Goal: Transaction & Acquisition: Obtain resource

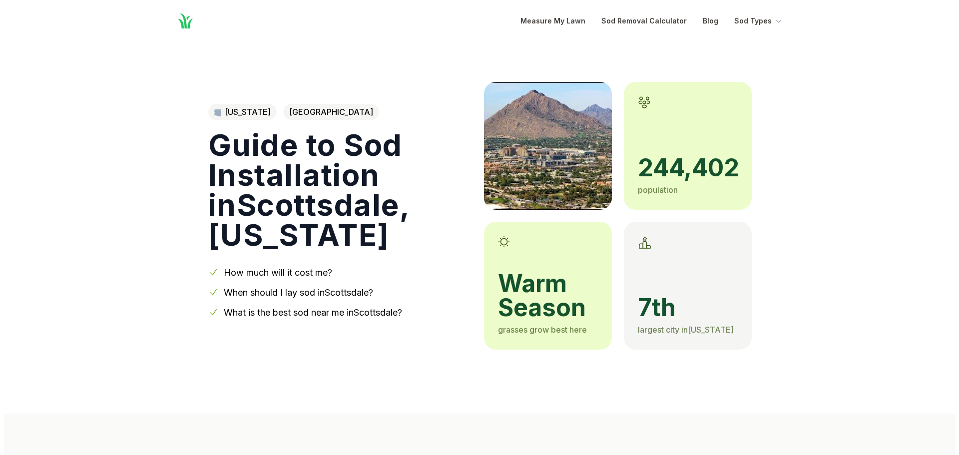
scroll to position [283, 0]
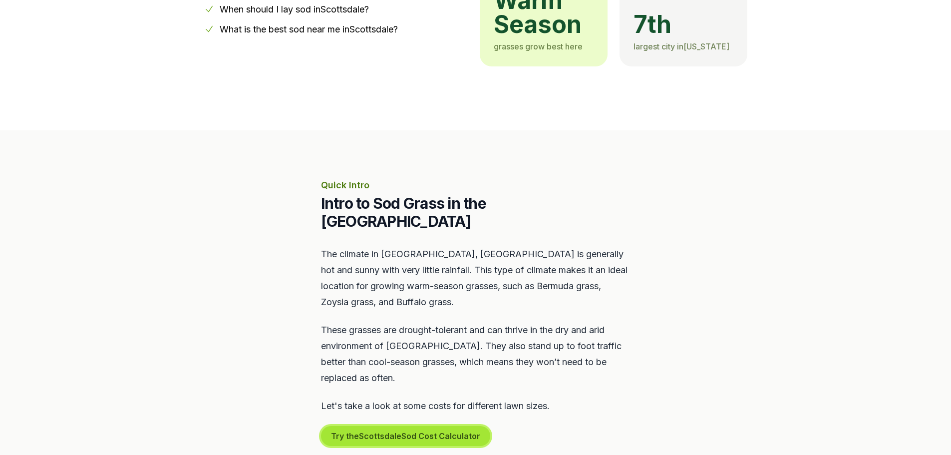
click at [439, 426] on button "Try the Scottsdale Sod Cost Calculator" at bounding box center [405, 436] width 169 height 20
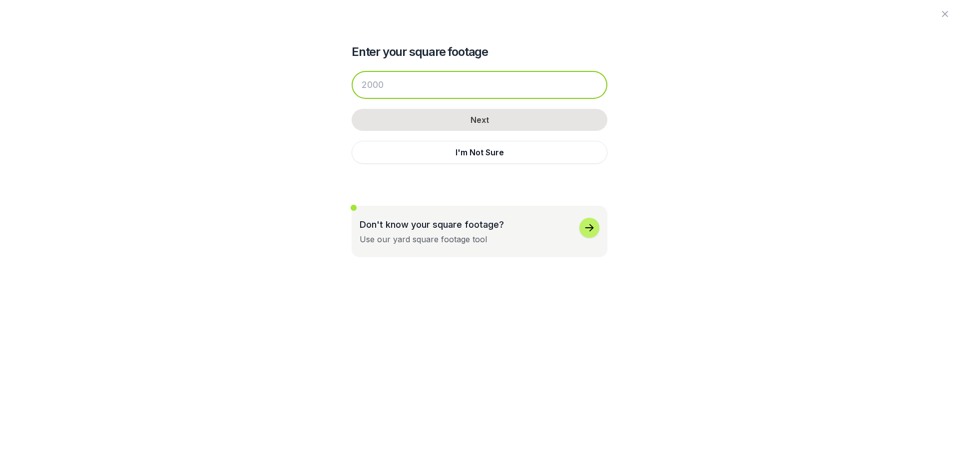
click at [436, 82] on input "number" at bounding box center [480, 85] width 256 height 28
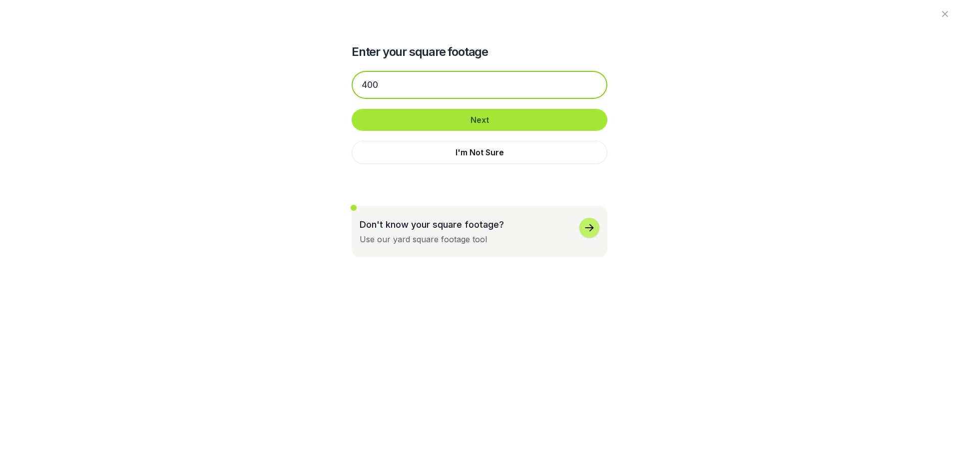
type input "400"
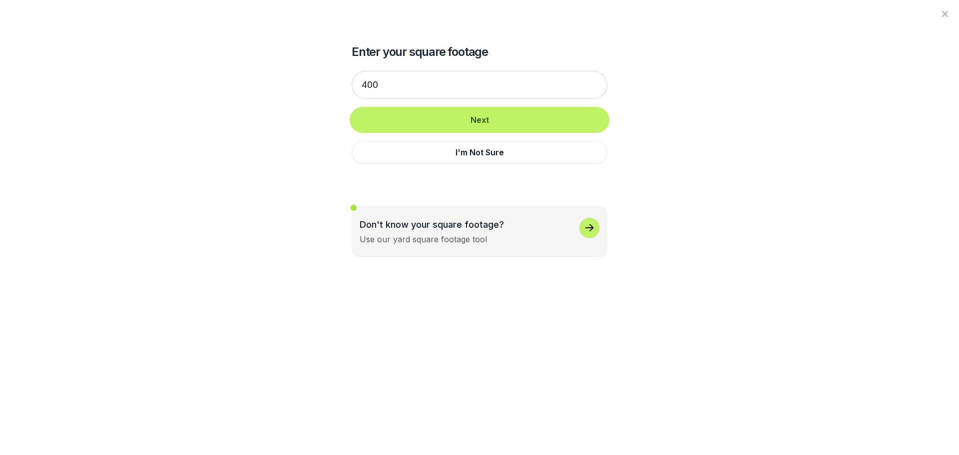
click at [437, 125] on button "Next" at bounding box center [480, 120] width 256 height 22
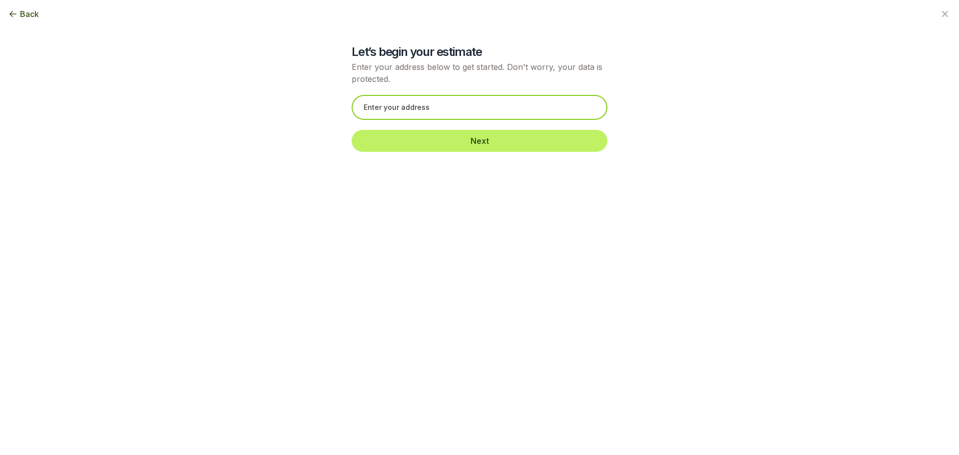
click at [433, 107] on input "text" at bounding box center [480, 107] width 256 height 25
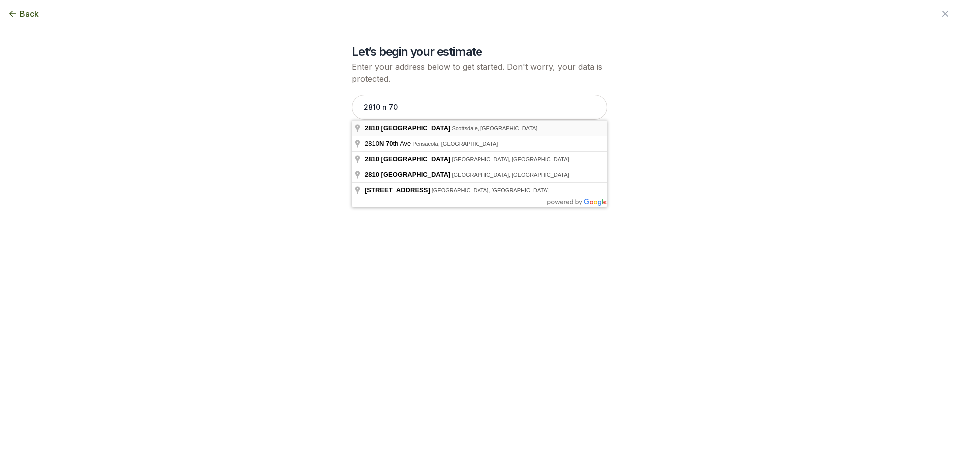
type input "[STREET_ADDRESS]"
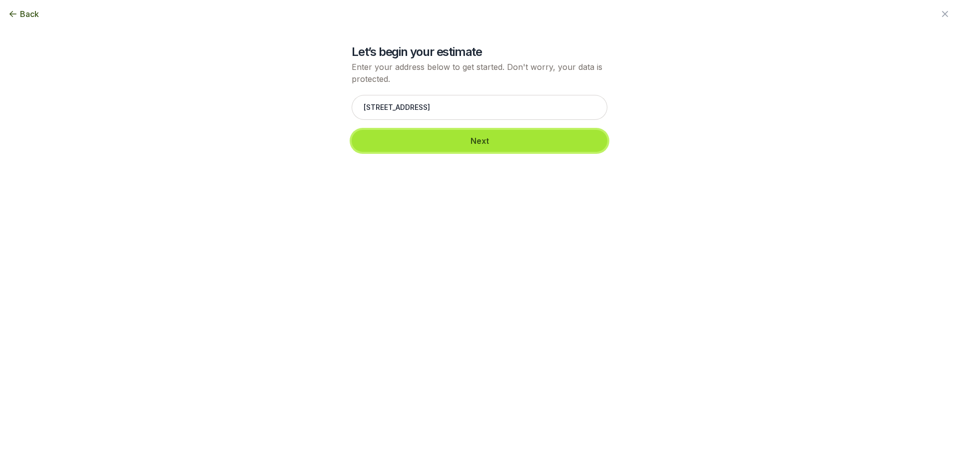
click at [460, 145] on button "Next" at bounding box center [480, 141] width 256 height 22
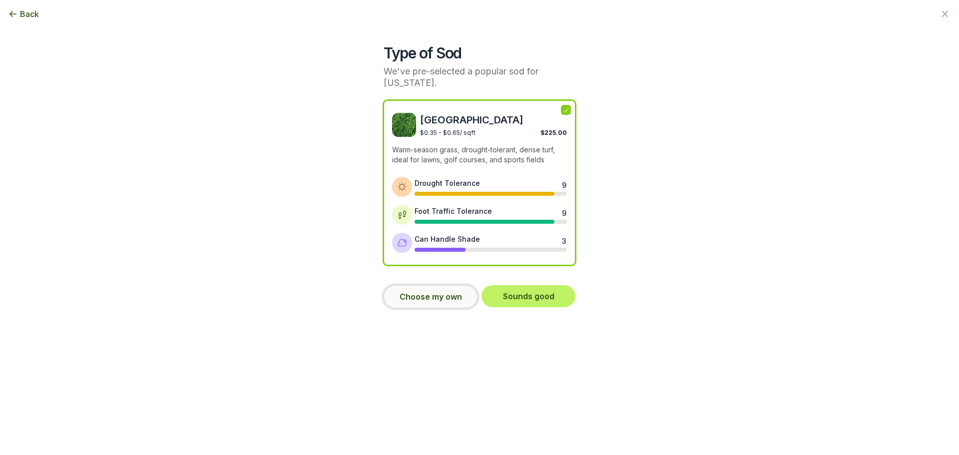
click at [458, 301] on button "Choose my own" at bounding box center [431, 296] width 94 height 23
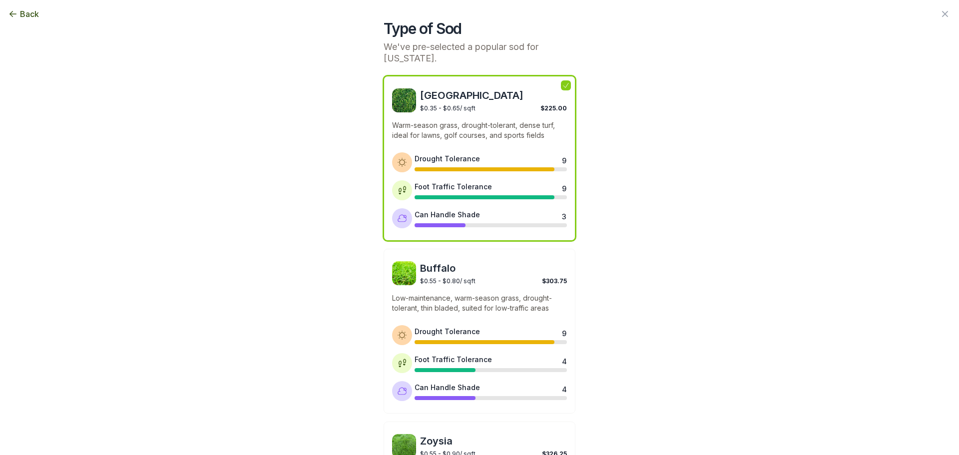
scroll to position [0, 0]
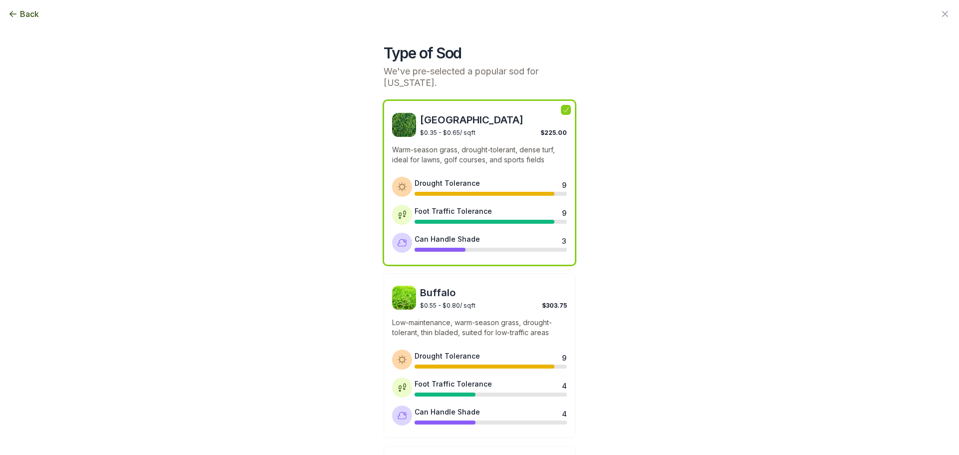
click at [471, 157] on p "Warm-season grass, drought-tolerant, dense turf, ideal for lawns, golf courses,…" at bounding box center [479, 155] width 175 height 20
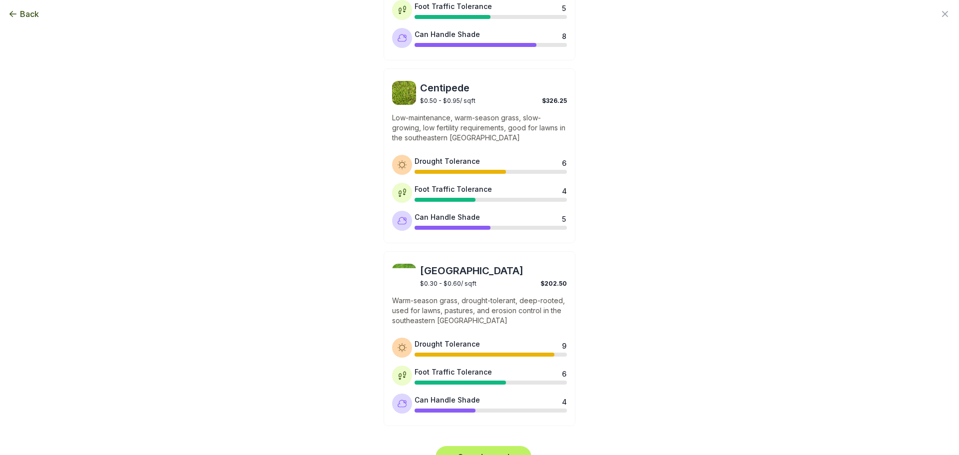
scroll to position [744, 0]
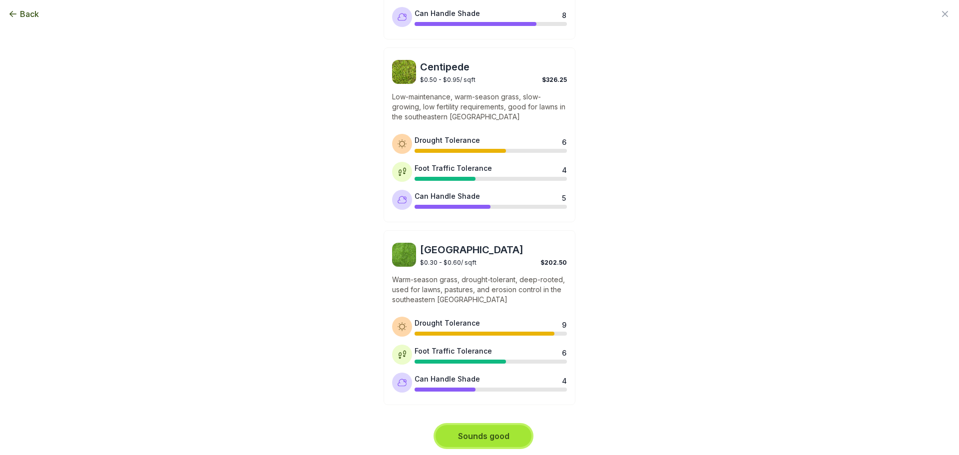
click at [472, 434] on button "Sounds good" at bounding box center [484, 436] width 96 height 22
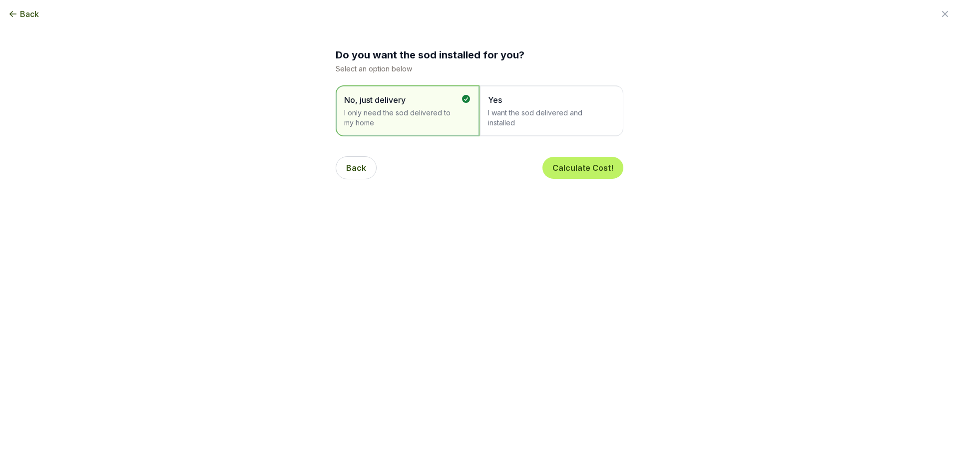
click at [584, 122] on span "I want the sod delivered and installed" at bounding box center [546, 118] width 117 height 20
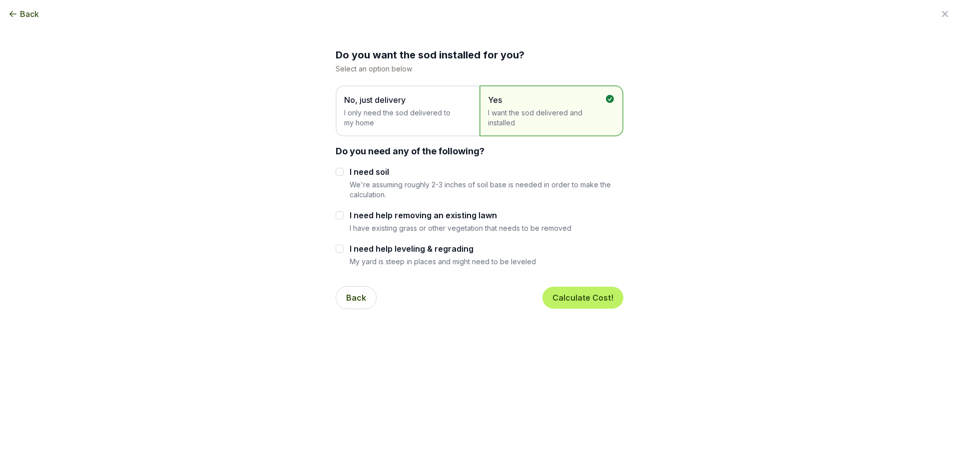
click at [423, 217] on label "I need help removing an existing lawn" at bounding box center [461, 215] width 222 height 12
click at [344, 217] on input "I need help removing an existing lawn" at bounding box center [340, 215] width 8 height 8
checkbox input "true"
click at [589, 306] on button "Calculate Cost!" at bounding box center [582, 298] width 81 height 22
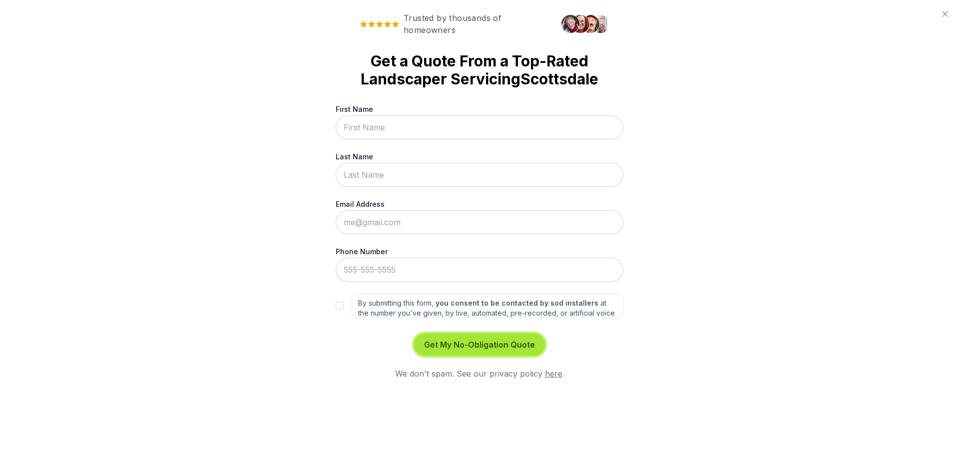
click at [540, 346] on button "Get My No-Obligation Quote" at bounding box center [479, 345] width 131 height 22
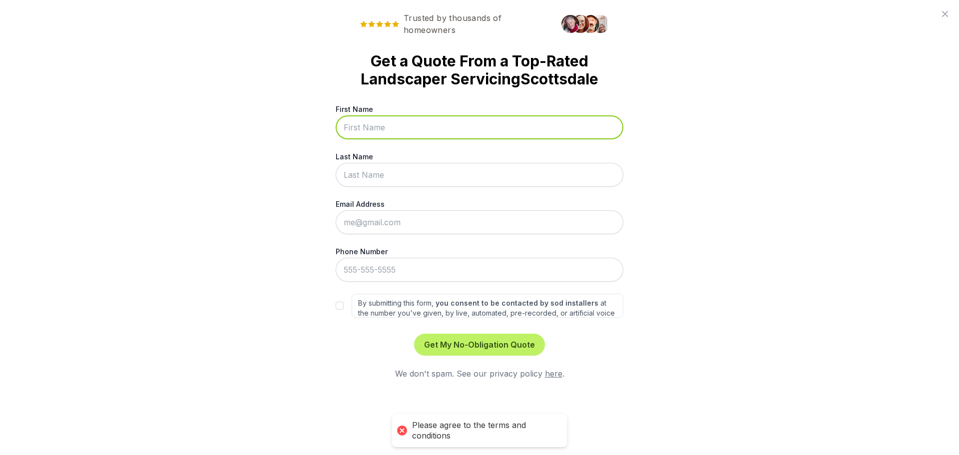
click at [458, 131] on input "First Name" at bounding box center [480, 127] width 288 height 24
type input "[PERSON_NAME]"
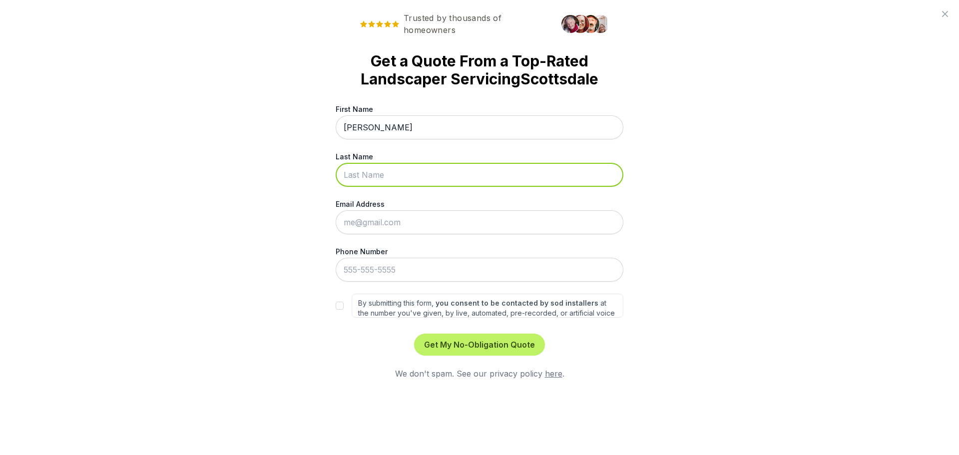
type input "[PERSON_NAME]"
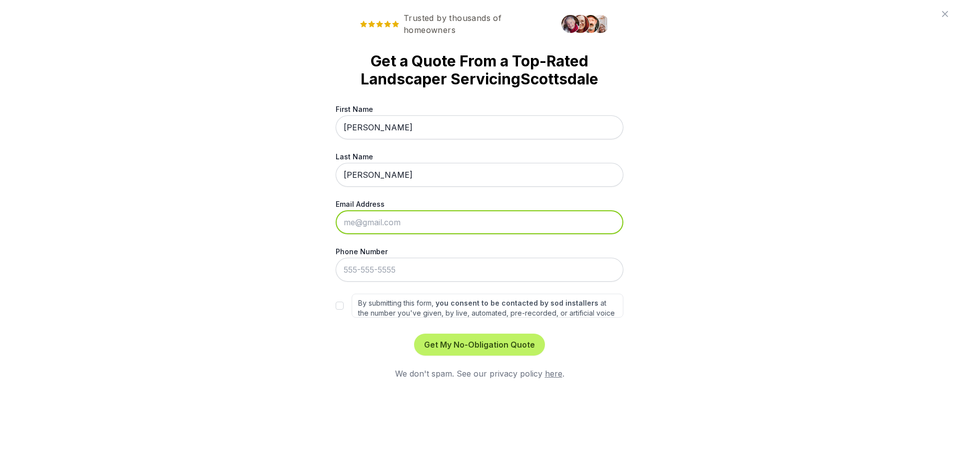
type input "[EMAIL_ADDRESS][DOMAIN_NAME]"
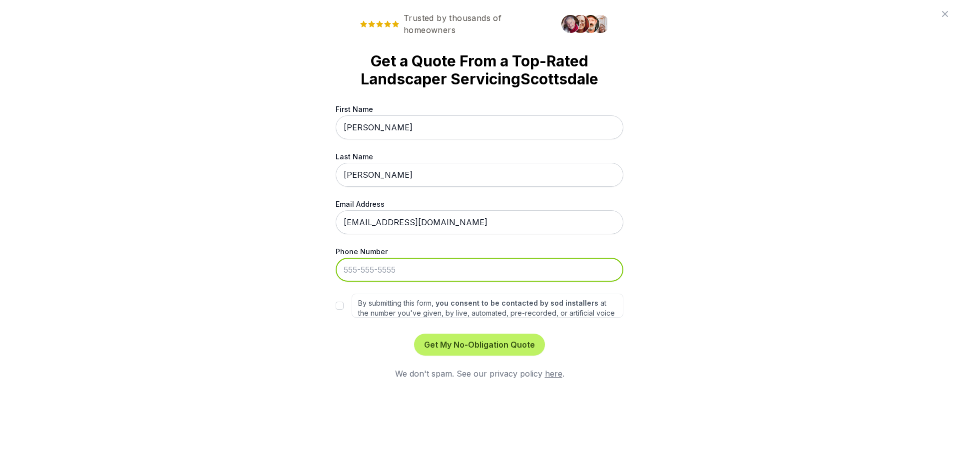
type input "[PHONE_NUMBER]"
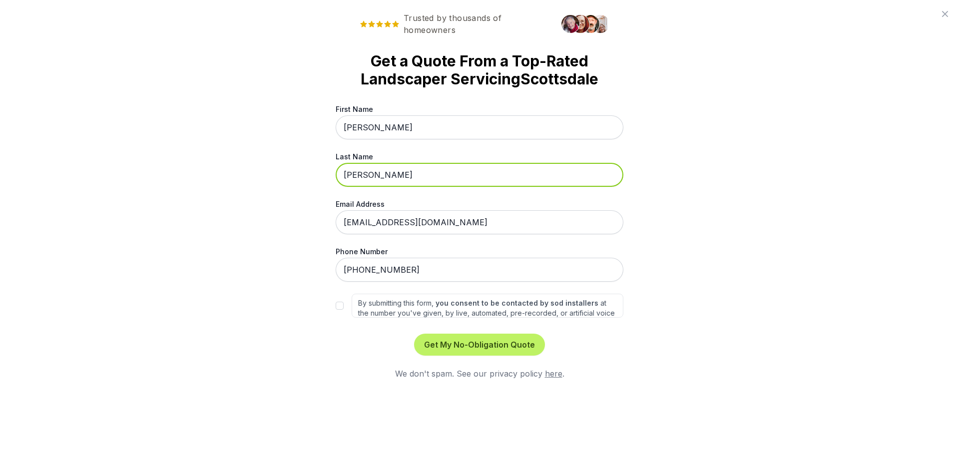
drag, startPoint x: 403, startPoint y: 180, endPoint x: 368, endPoint y: 177, distance: 35.0
click at [368, 177] on input "[PERSON_NAME]" at bounding box center [480, 175] width 288 height 24
type input "[PERSON_NAME]"
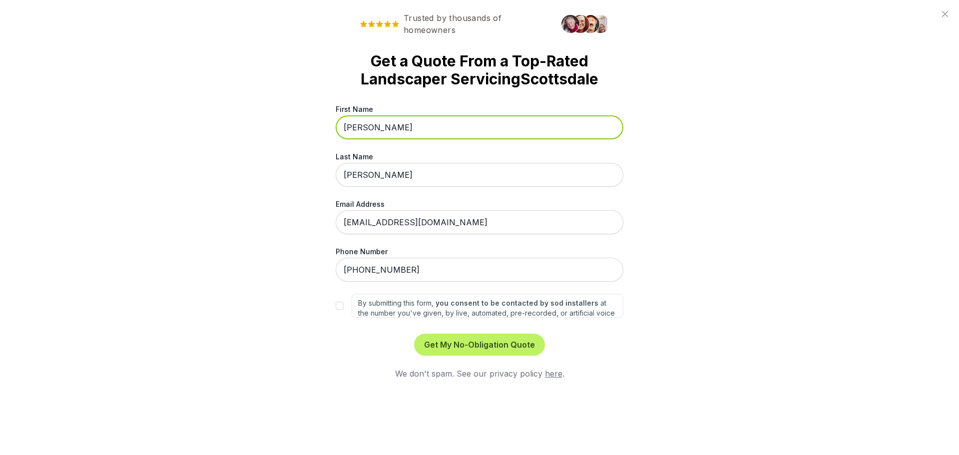
drag, startPoint x: 384, startPoint y: 121, endPoint x: 362, endPoint y: 124, distance: 22.1
click at [362, 124] on input "[PERSON_NAME]" at bounding box center [480, 127] width 288 height 24
type input "Mich"
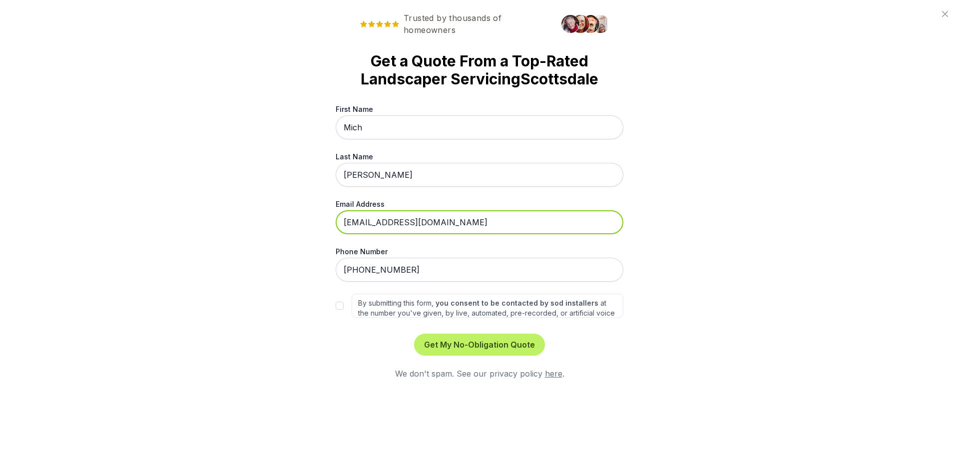
drag, startPoint x: 463, startPoint y: 215, endPoint x: 318, endPoint y: 217, distance: 144.8
click at [319, 217] on div "Trusted by thousands of homeowners Get a Quote From a Top-Rated Landscaper [PER…" at bounding box center [479, 227] width 959 height 455
type input "[EMAIL_ADDRESS][DOMAIN_NAME]"
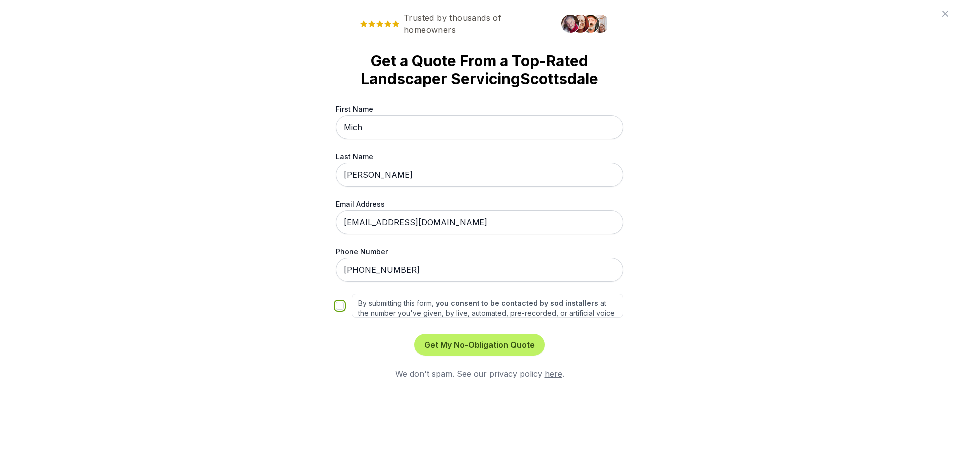
click at [339, 305] on input "By submitting this form, you consent to be contacted by sod installers at the n…" at bounding box center [340, 306] width 8 height 8
checkbox input "true"
click at [490, 346] on button "Get My No-Obligation Quote" at bounding box center [479, 345] width 131 height 22
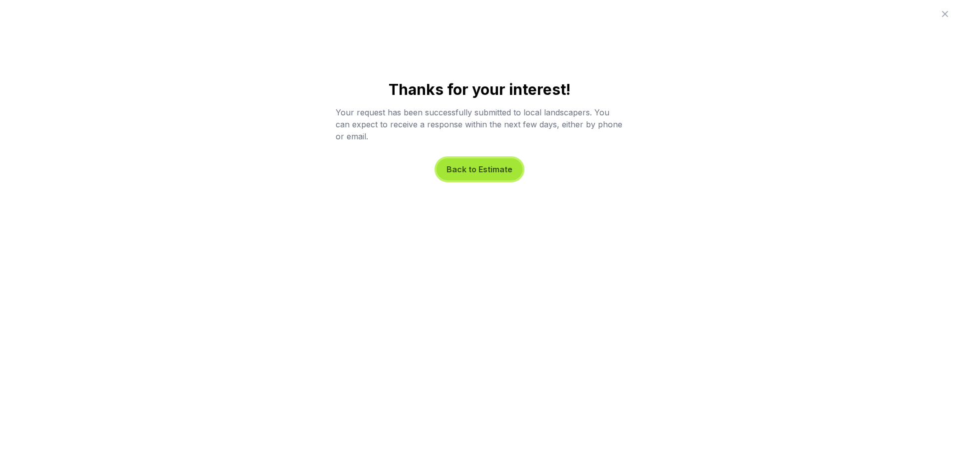
click at [495, 175] on button "Back to Estimate" at bounding box center [480, 169] width 86 height 22
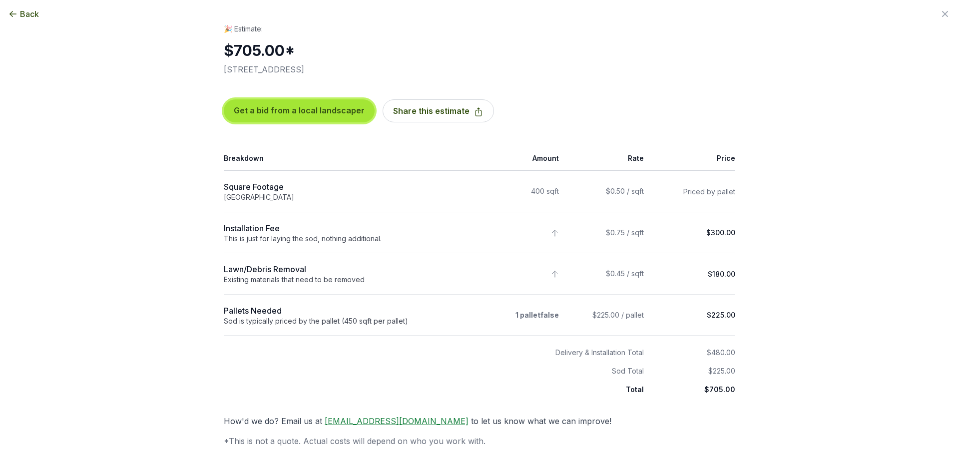
click at [304, 118] on button "Get a bid from a local landscaper" at bounding box center [299, 110] width 151 height 23
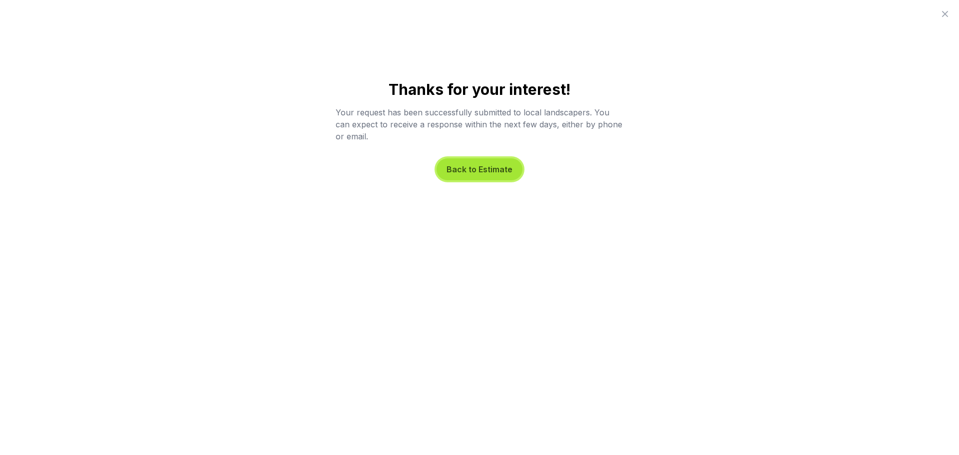
click at [485, 167] on button "Back to Estimate" at bounding box center [480, 169] width 86 height 22
